Goal: Check status

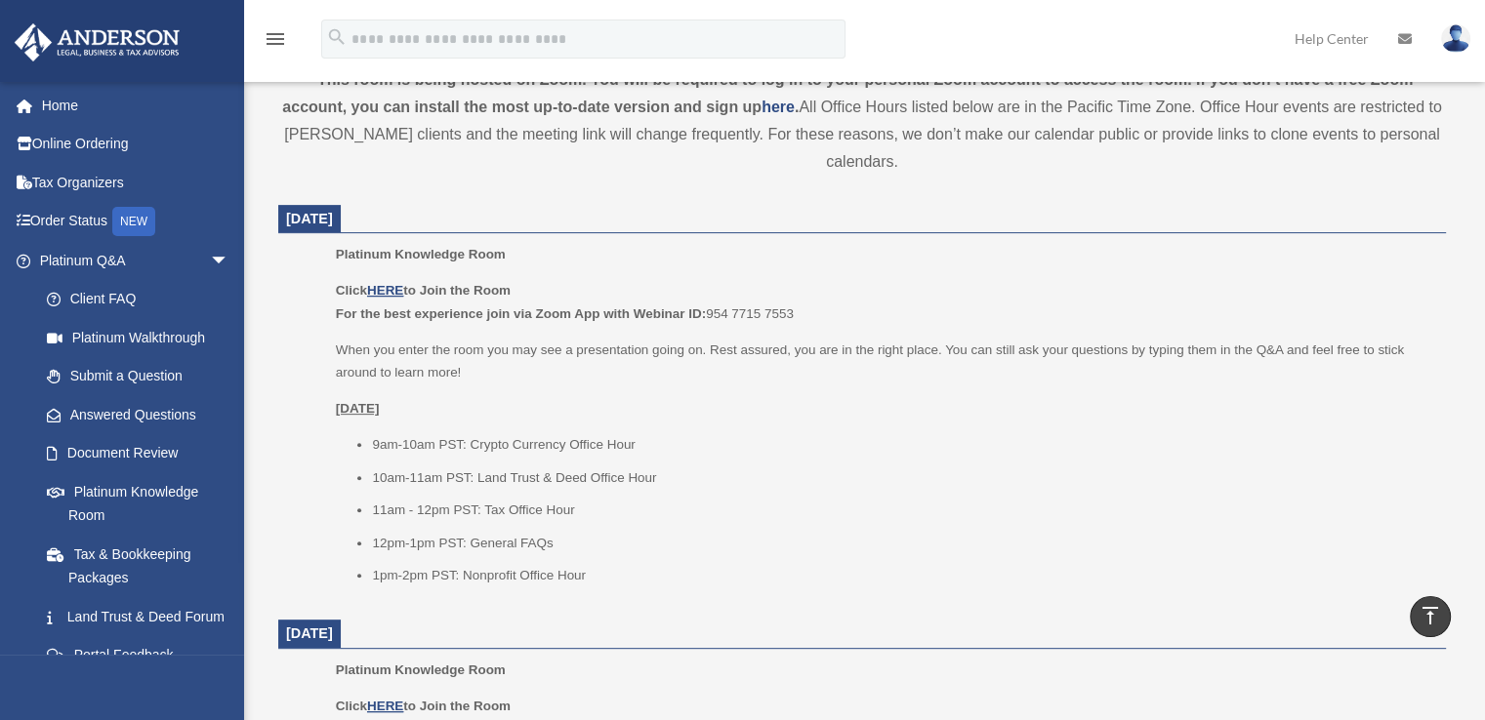
scroll to position [639, 0]
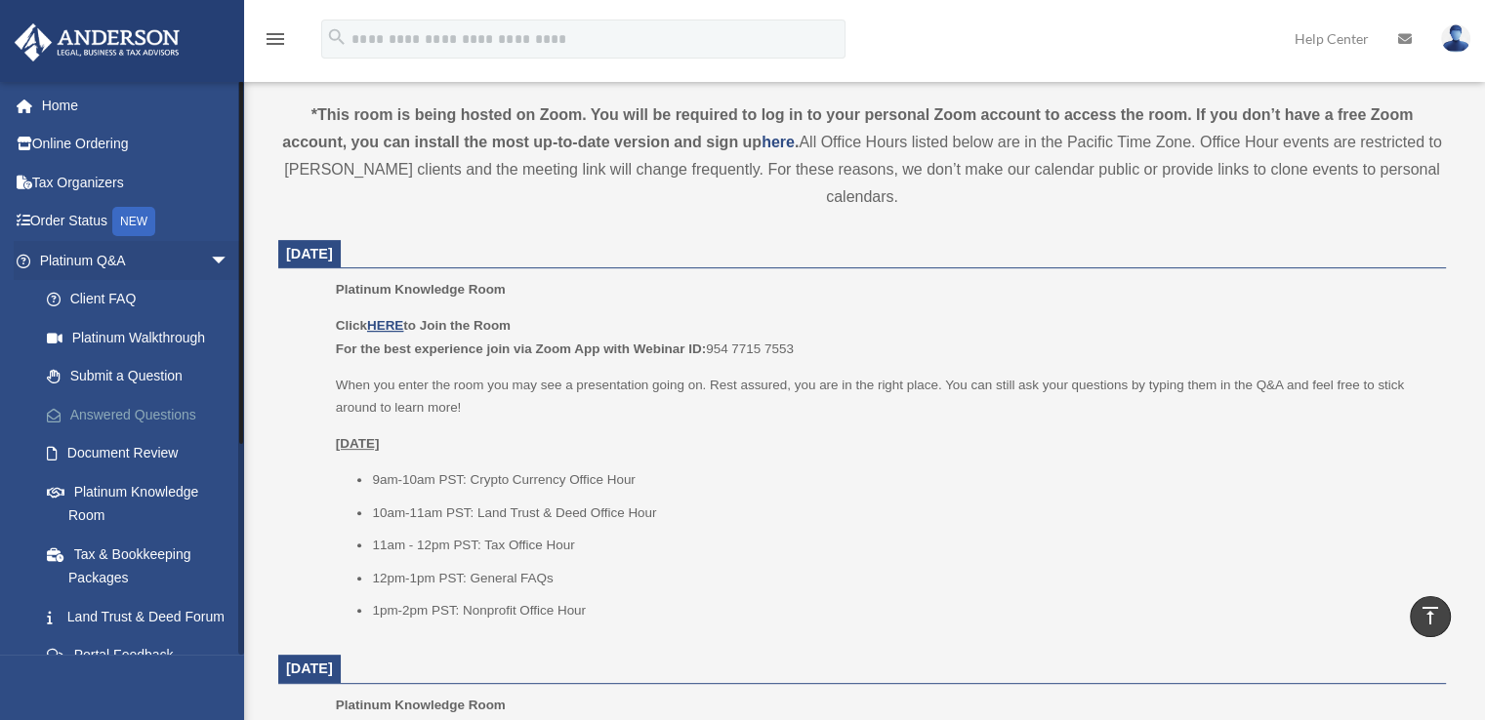
click at [98, 413] on link "Answered Questions" at bounding box center [142, 414] width 231 height 39
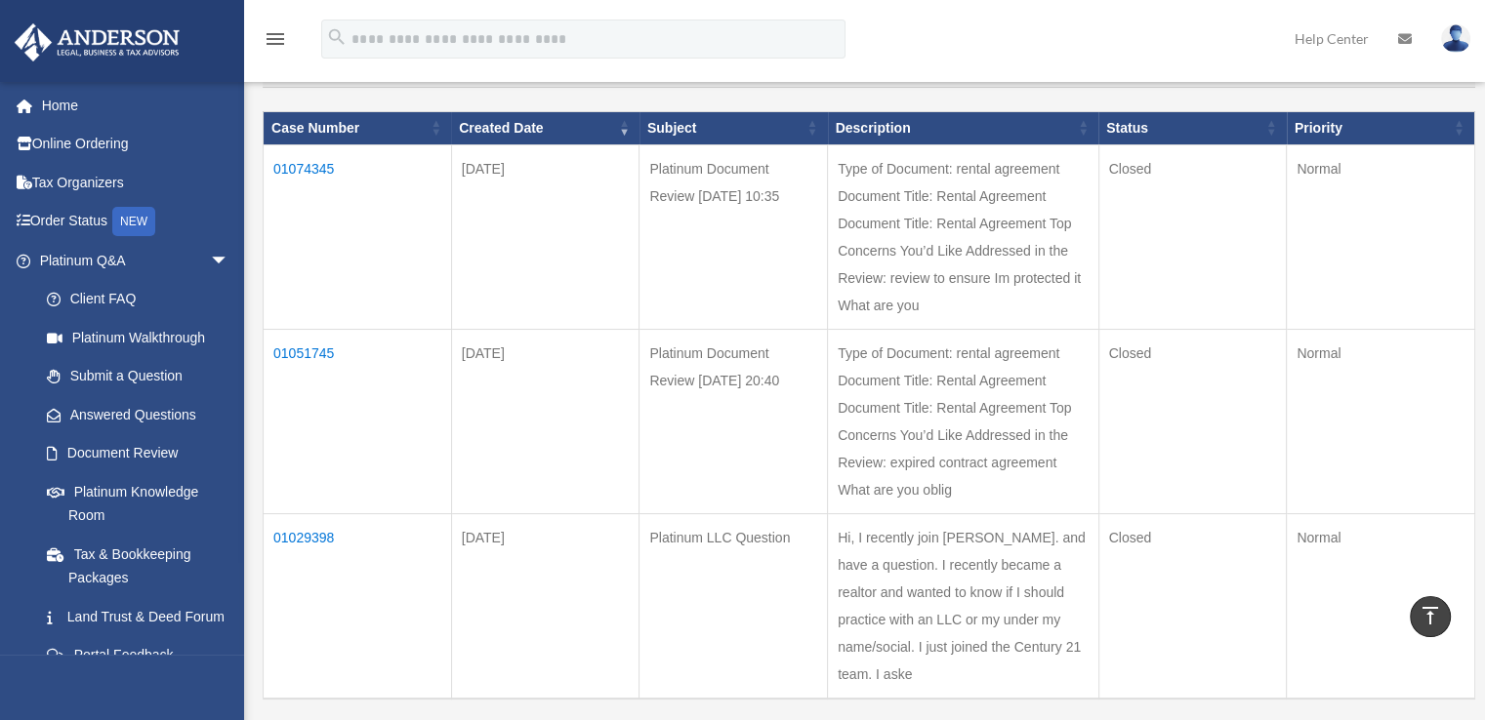
scroll to position [203, 0]
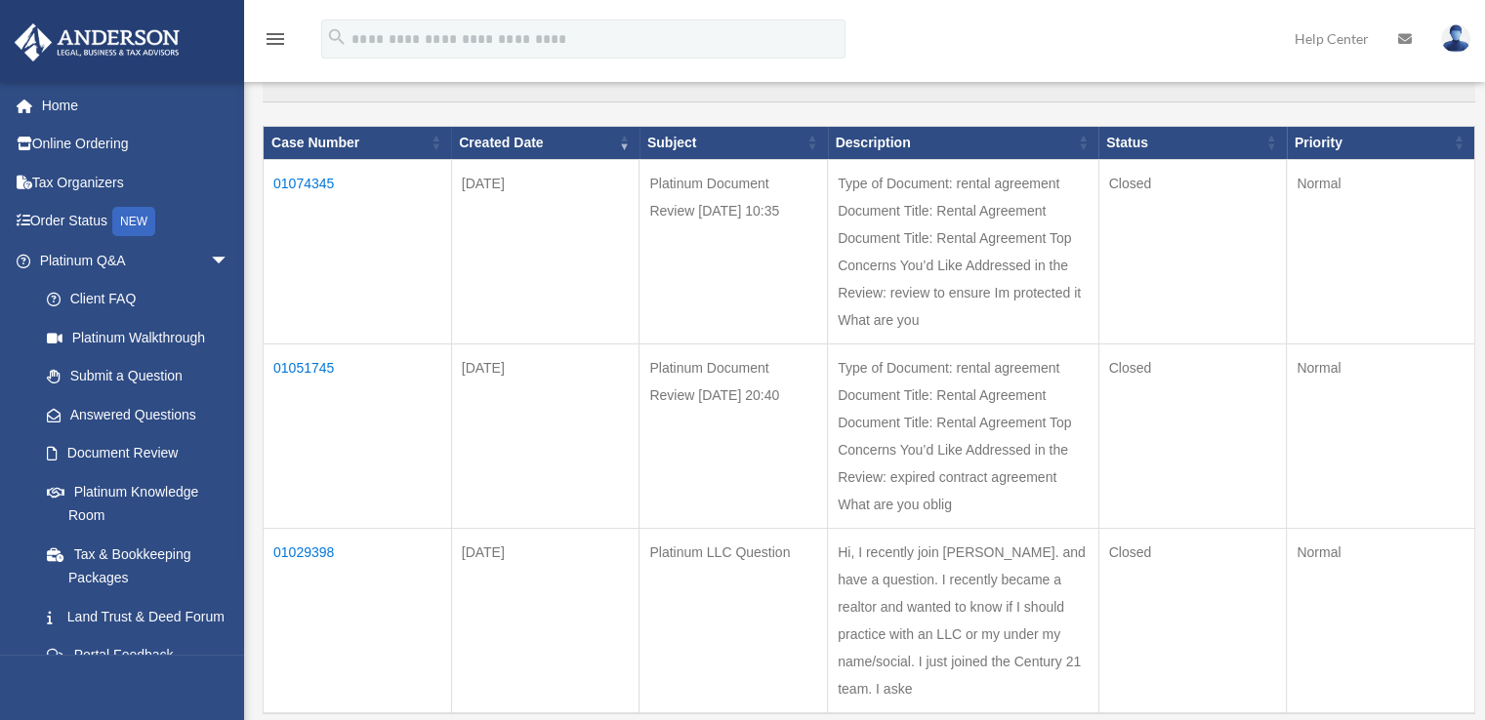
click at [322, 181] on td "01074345" at bounding box center [358, 251] width 188 height 185
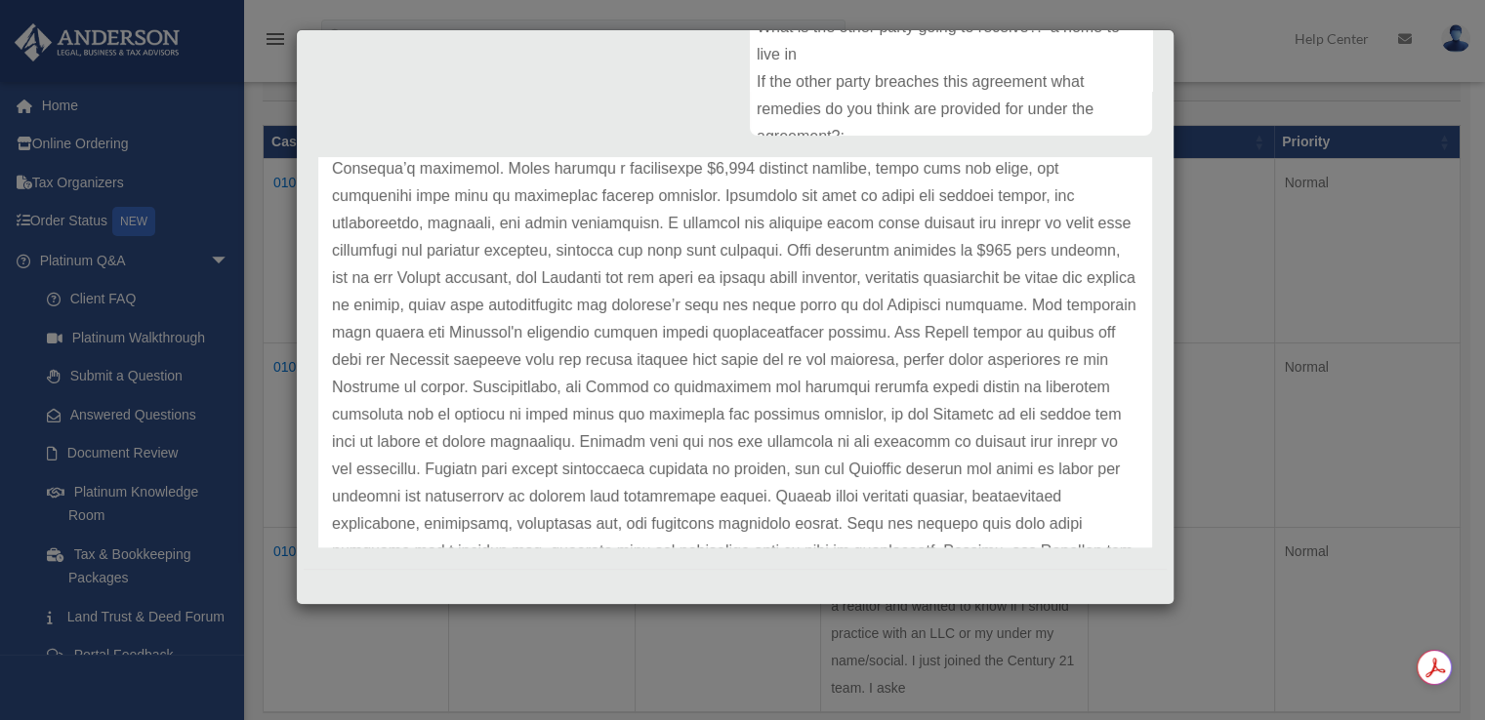
scroll to position [293, 0]
drag, startPoint x: 1133, startPoint y: 320, endPoint x: 1141, endPoint y: 340, distance: 21.0
click at [1141, 340] on div "Anderson Advisors Update date : 08-12-2025" at bounding box center [735, 352] width 863 height 391
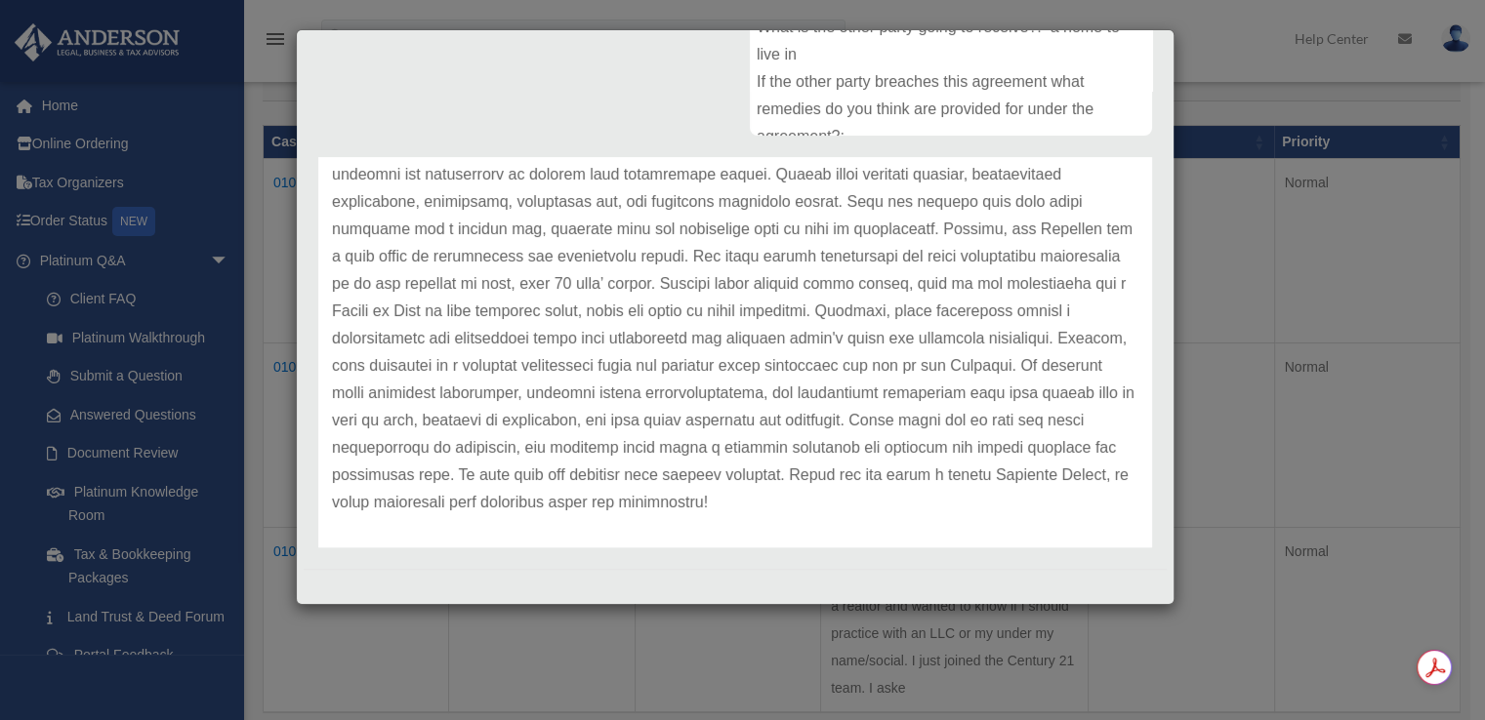
scroll to position [654, 0]
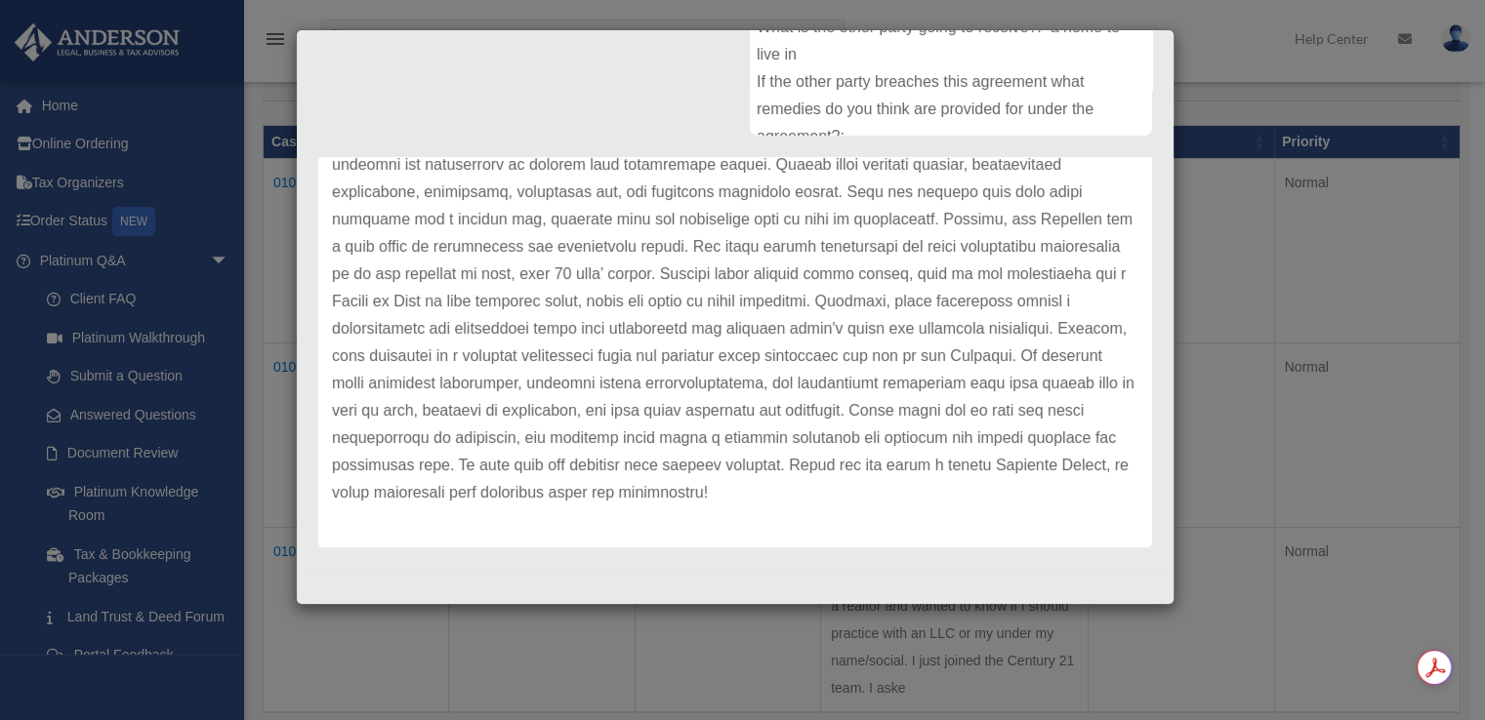
click at [1261, 357] on div "Case Detail × Platinum Document Review 08/12/2025 10:35 Case Number 01074345 Cr…" at bounding box center [742, 360] width 1485 height 720
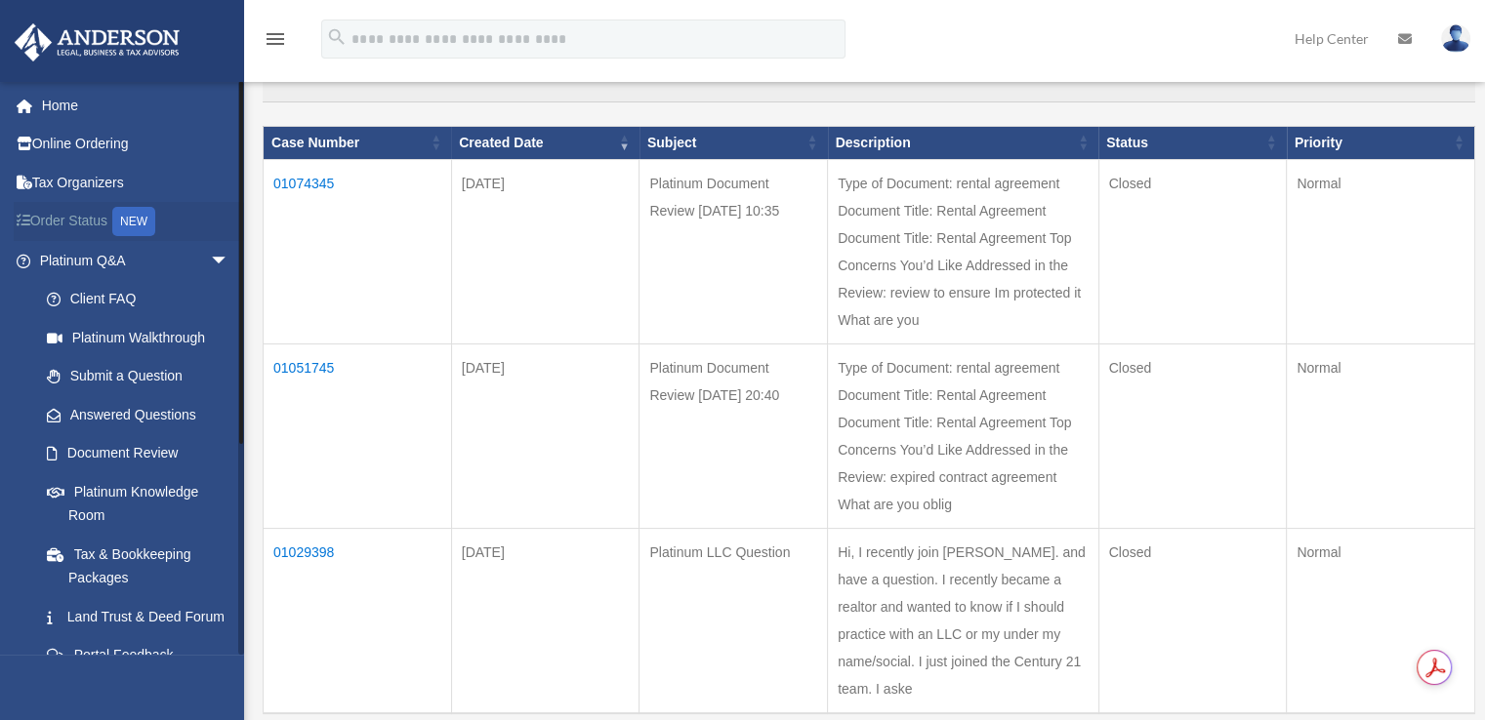
click at [103, 232] on link "Order Status NEW" at bounding box center [136, 222] width 245 height 40
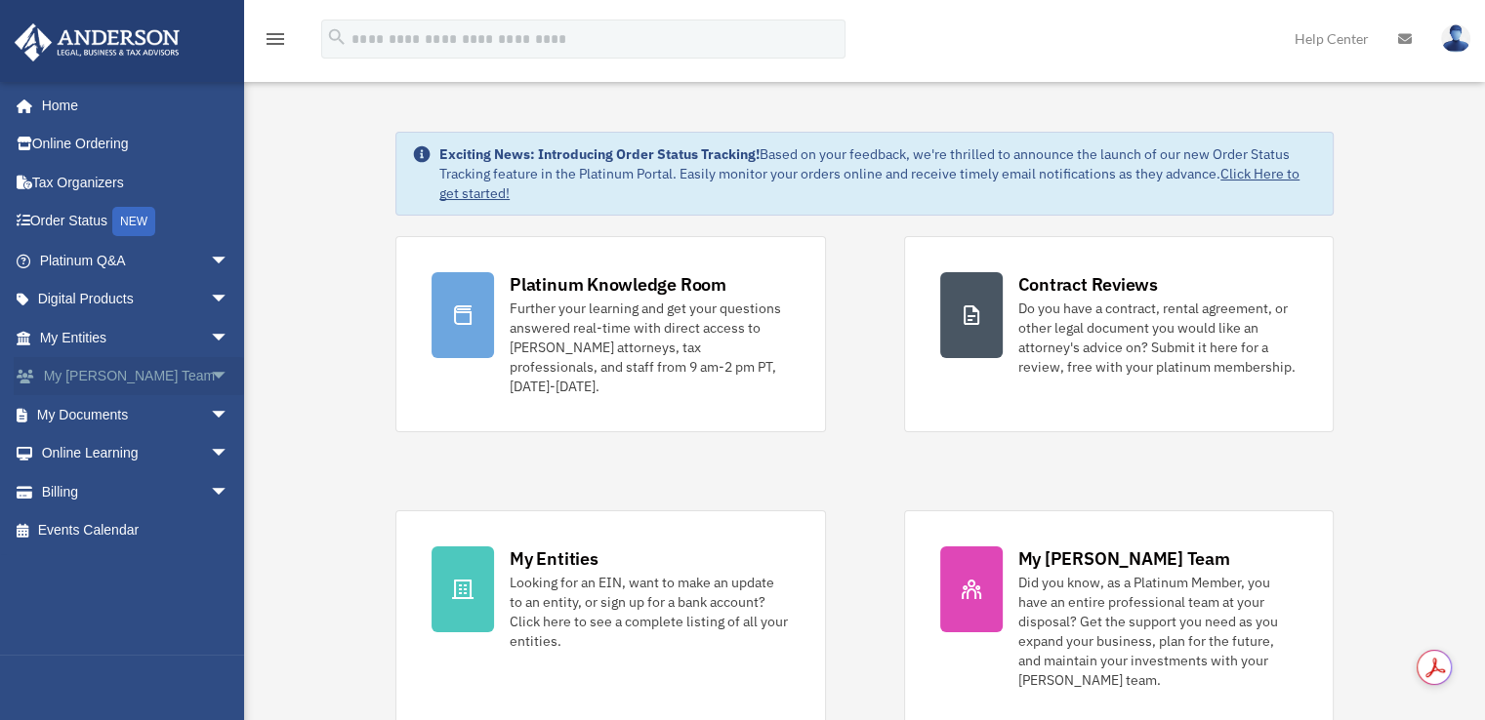
click at [86, 372] on link "My Anderson Team arrow_drop_down" at bounding box center [136, 376] width 245 height 39
